Goal: Transaction & Acquisition: Purchase product/service

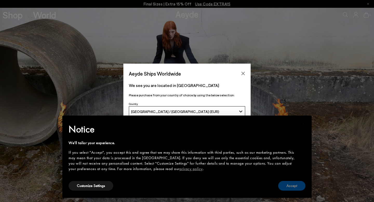
click at [296, 185] on button "Accept" at bounding box center [291, 186] width 27 height 10
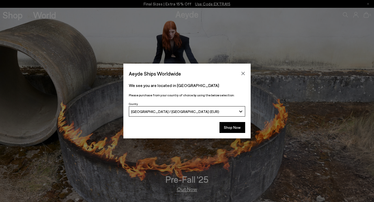
click at [158, 109] on span "[GEOGRAPHIC_DATA] / [GEOGRAPHIC_DATA] (EUR)" at bounding box center [175, 111] width 88 height 4
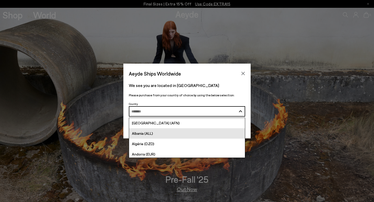
scroll to position [3, 0]
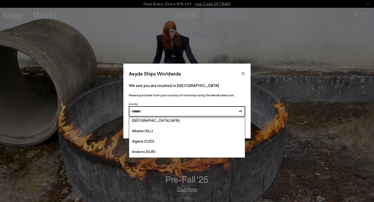
click at [90, 67] on div "Aeyde Ships Worldwide We see you are located in The Netherlands Please purchase…" at bounding box center [187, 101] width 374 height 75
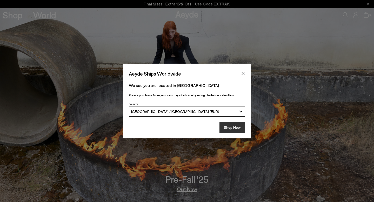
click at [229, 130] on button "Shop Now" at bounding box center [233, 127] width 26 height 11
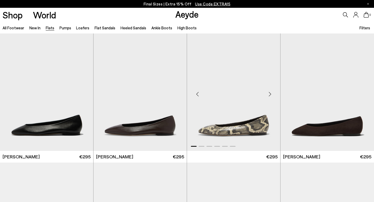
scroll to position [103, 0]
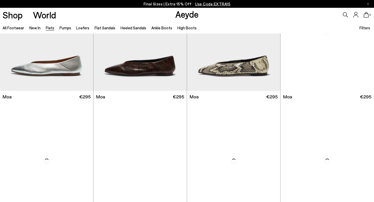
scroll to position [833, 0]
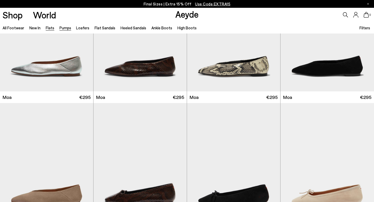
click at [64, 29] on link "Pumps" at bounding box center [66, 27] width 12 height 5
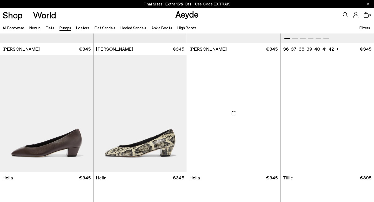
scroll to position [126, 0]
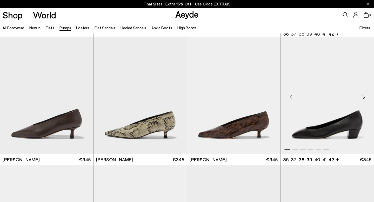
click at [365, 96] on div "Next slide" at bounding box center [364, 97] width 16 height 16
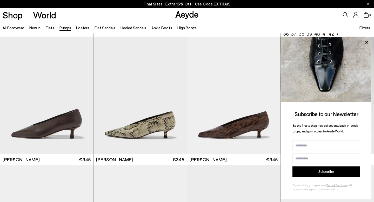
click at [364, 97] on img at bounding box center [326, 69] width 90 height 65
click at [344, 62] on img at bounding box center [326, 69] width 90 height 65
click at [368, 42] on icon at bounding box center [366, 42] width 7 height 7
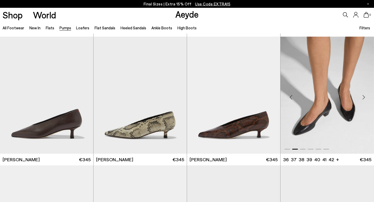
click at [364, 98] on div "Next slide" at bounding box center [364, 97] width 16 height 16
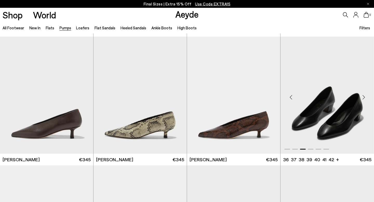
click at [364, 98] on div "Next slide" at bounding box center [364, 97] width 16 height 16
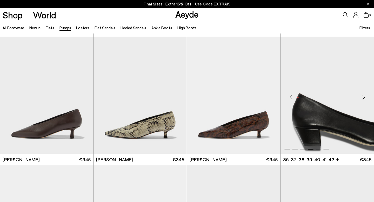
click at [364, 98] on div "Next slide" at bounding box center [364, 97] width 16 height 16
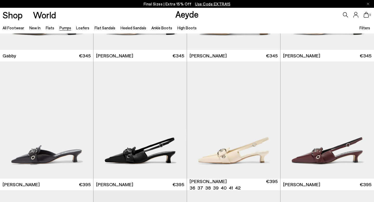
scroll to position [916, 0]
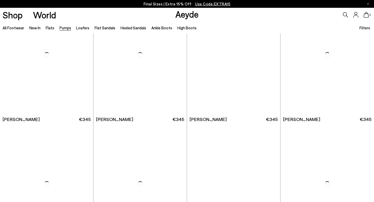
scroll to position [2154, 0]
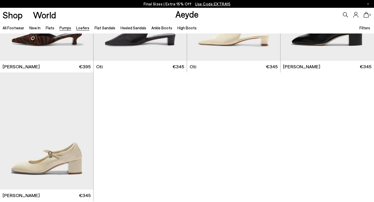
click at [84, 28] on link "Loafers" at bounding box center [82, 27] width 13 height 5
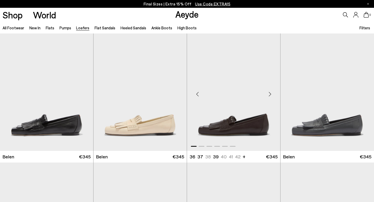
scroll to position [3, 0]
